Goal: Transaction & Acquisition: Purchase product/service

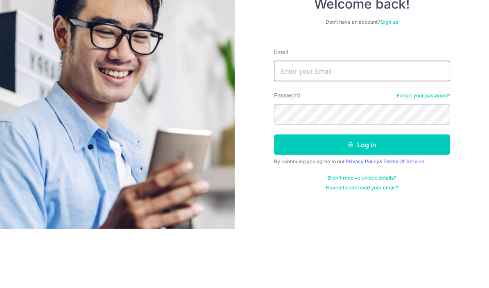
type input "[EMAIL_ADDRESS][DOMAIN_NAME]"
click at [362, 194] on button "Log in" at bounding box center [362, 204] width 176 height 20
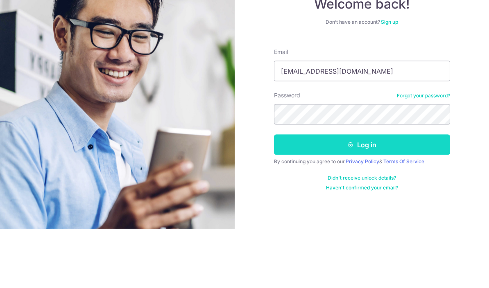
click at [408, 194] on button "Log in" at bounding box center [362, 204] width 176 height 20
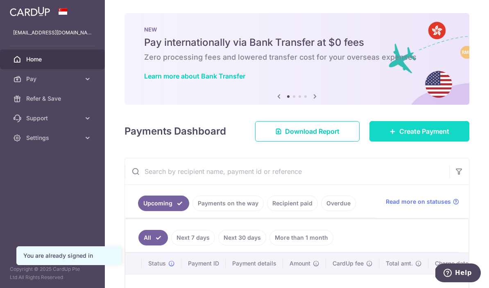
click at [432, 136] on span "Create Payment" at bounding box center [424, 132] width 50 height 10
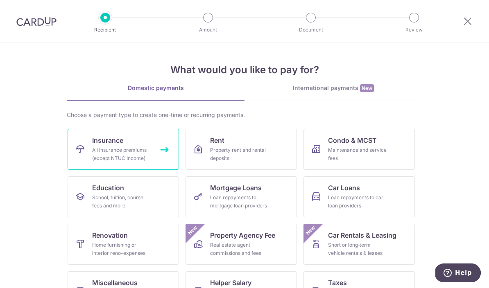
click at [134, 140] on link "Insurance All insurance premiums (except NTUC Income)" at bounding box center [123, 149] width 111 height 41
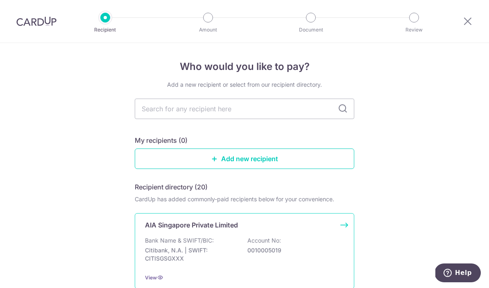
click at [252, 234] on div "AIA Singapore Private Limited Bank Name & SWIFT/BIC: Citibank, N.A. | SWIFT: CI…" at bounding box center [245, 251] width 220 height 76
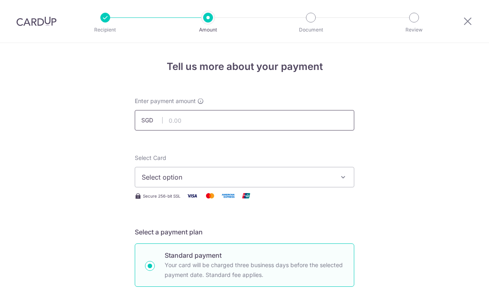
click at [256, 125] on input "text" at bounding box center [245, 120] width 220 height 20
click button "Add Card" at bounding box center [0, 0] width 0 height 0
click at [339, 175] on button "Select option" at bounding box center [245, 177] width 220 height 20
type input "60,000.00"
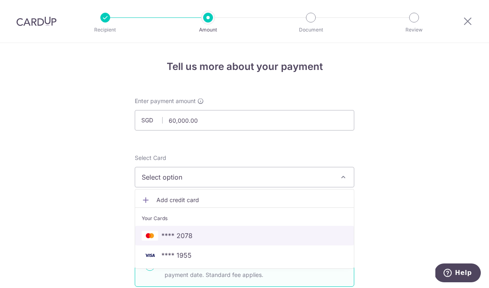
click at [191, 241] on span "**** 2078" at bounding box center [176, 236] width 31 height 10
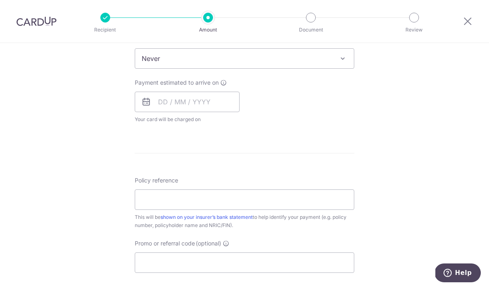
scroll to position [342, 0]
click at [226, 107] on input "text" at bounding box center [187, 101] width 105 height 20
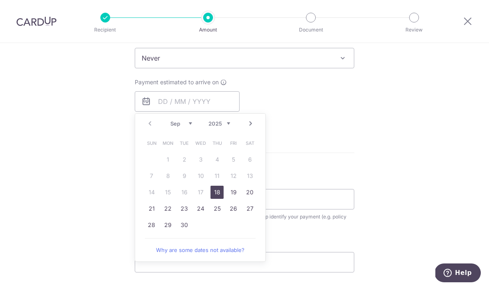
click at [215, 198] on link "18" at bounding box center [217, 192] width 13 height 13
type input "[DATE]"
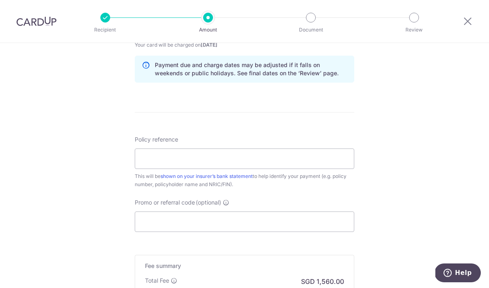
scroll to position [417, 0]
click at [251, 168] on input "Policy reference" at bounding box center [245, 158] width 220 height 20
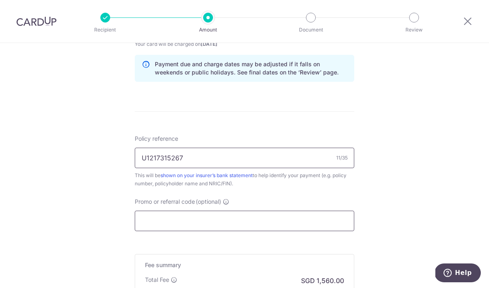
type input "U1217315267"
click at [186, 231] on input "Promo or referral code (optional)" at bounding box center [245, 221] width 220 height 20
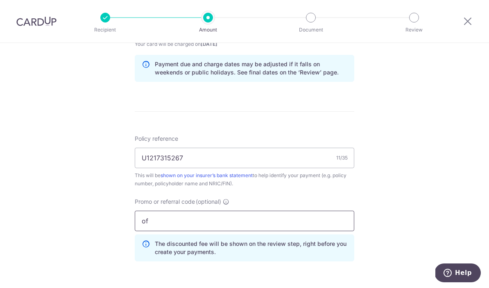
type input "o"
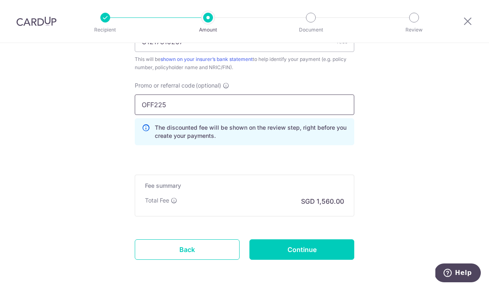
scroll to position [532, 0]
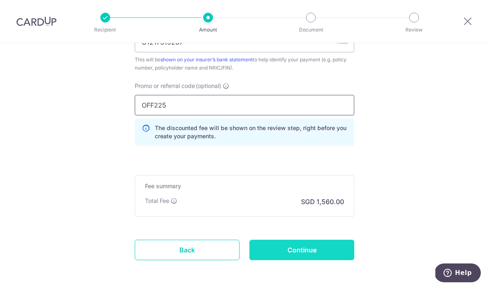
type input "OFF225"
click at [326, 250] on input "Continue" at bounding box center [301, 250] width 105 height 20
type input "Create Schedule"
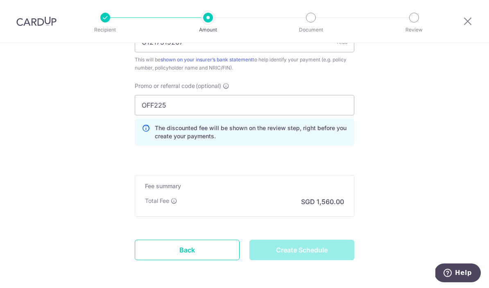
click at [320, 252] on div "Create Schedule" at bounding box center [302, 250] width 115 height 20
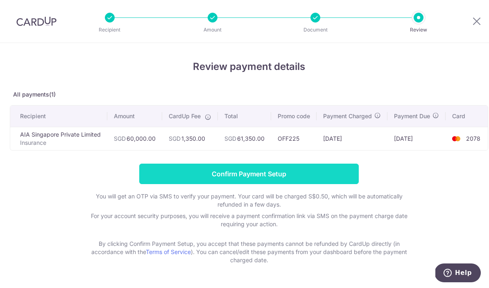
click at [301, 170] on input "Confirm Payment Setup" at bounding box center [249, 174] width 220 height 20
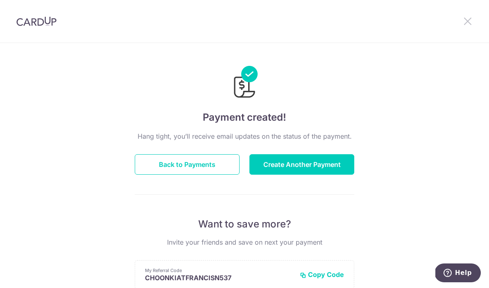
click at [469, 23] on icon at bounding box center [468, 21] width 10 height 10
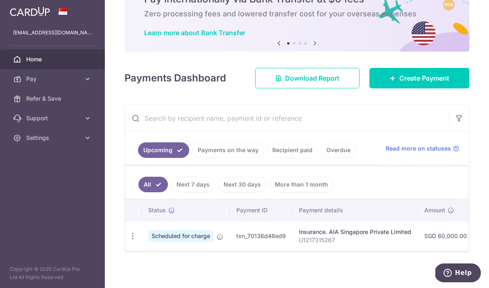
scroll to position [43, 0]
